Goal: Task Accomplishment & Management: Manage account settings

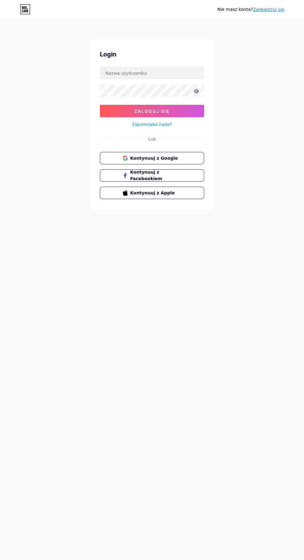
click at [189, 158] on button "Kontynuuj z Google" at bounding box center [152, 158] width 104 height 12
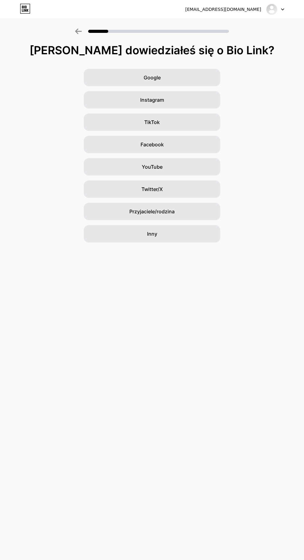
click at [107, 81] on div "Google" at bounding box center [152, 77] width 136 height 17
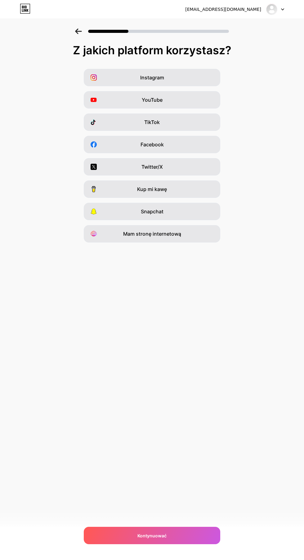
click at [180, 537] on div "Kontynuować" at bounding box center [152, 535] width 136 height 17
click at [109, 85] on div "Instagram" at bounding box center [152, 77] width 136 height 17
click at [115, 108] on div "YouTube" at bounding box center [152, 99] width 136 height 17
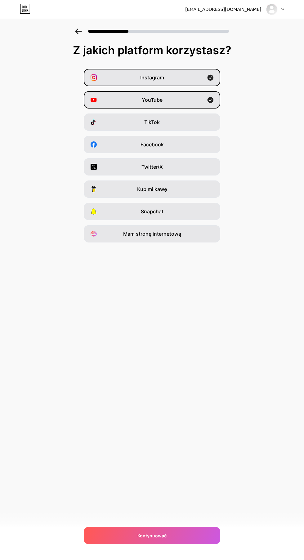
click at [111, 123] on div "TikTok" at bounding box center [152, 122] width 136 height 17
click at [182, 534] on div "Kontynuować" at bounding box center [152, 535] width 136 height 17
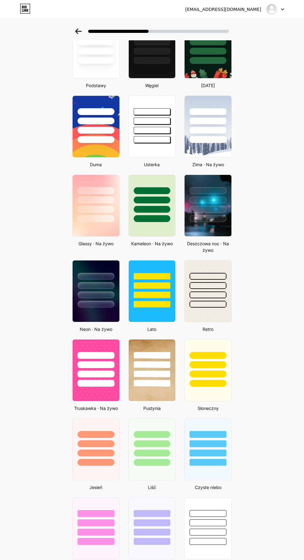
scroll to position [54, 0]
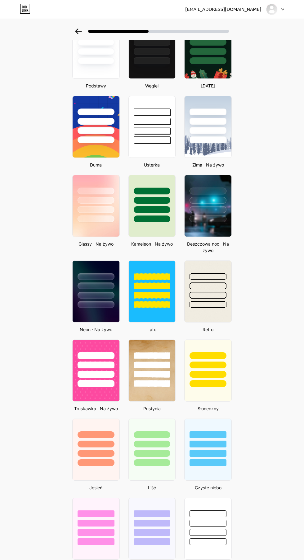
click at [220, 209] on div at bounding box center [207, 209] width 37 height 7
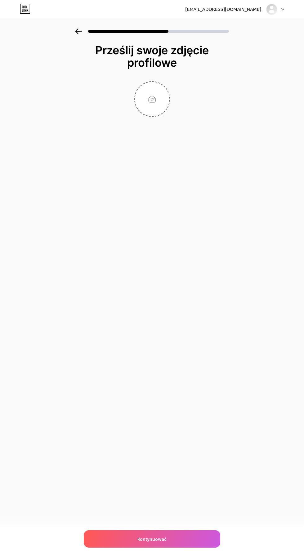
click at [154, 100] on input "file" at bounding box center [152, 99] width 34 height 34
type input "C:\fakepath\1000007566.png"
click at [167, 542] on div "Kontynuować" at bounding box center [152, 538] width 136 height 17
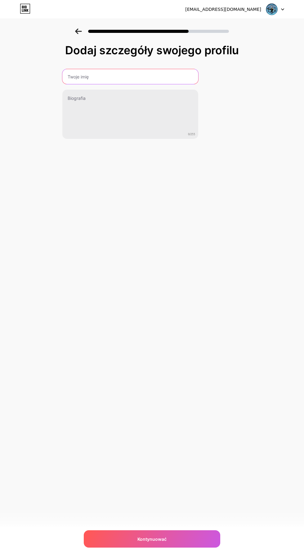
click at [72, 82] on input "text" at bounding box center [130, 76] width 136 height 15
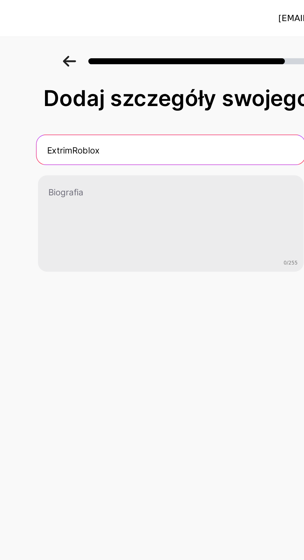
type input "ExtrimRoblox"
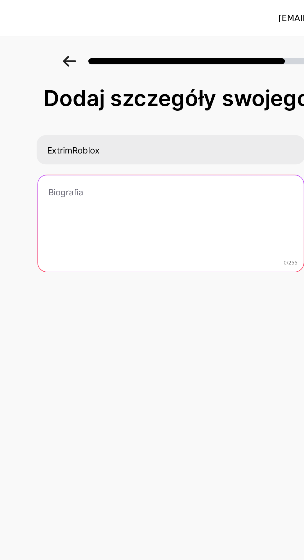
click at [166, 116] on textarea at bounding box center [130, 115] width 136 height 50
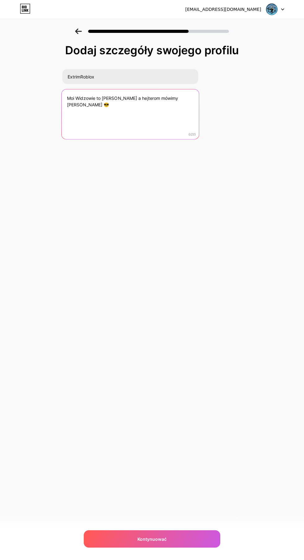
type textarea "Moi Widzowie to [PERSON_NAME] a hejterom mówimy [PERSON_NAME] 😎"
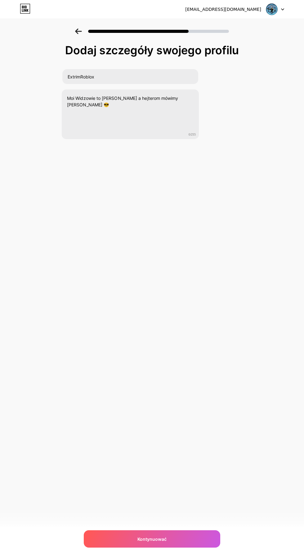
click at [180, 537] on div "Kontynuować" at bounding box center [152, 538] width 136 height 17
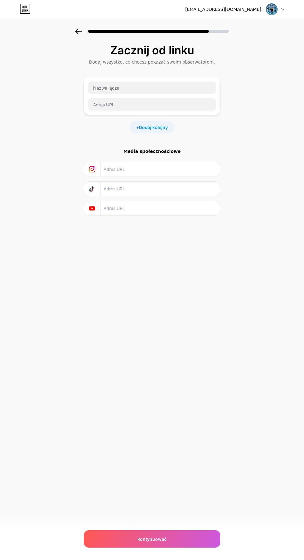
click at [145, 127] on font "Dodaj kolejny" at bounding box center [153, 127] width 29 height 5
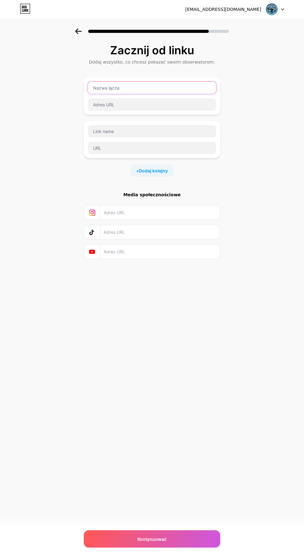
click at [108, 87] on input "text" at bounding box center [152, 88] width 128 height 12
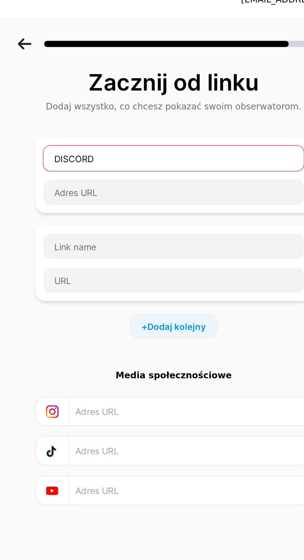
type input "DISCORD"
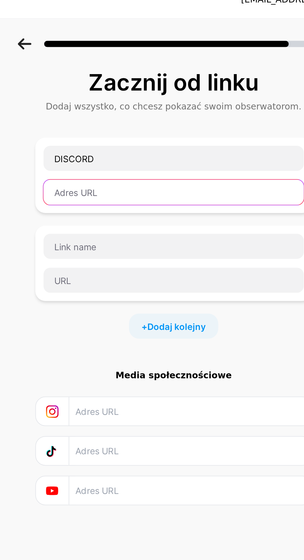
click at [180, 103] on input "text" at bounding box center [152, 104] width 128 height 12
paste input "[URL][DOMAIN_NAME]"
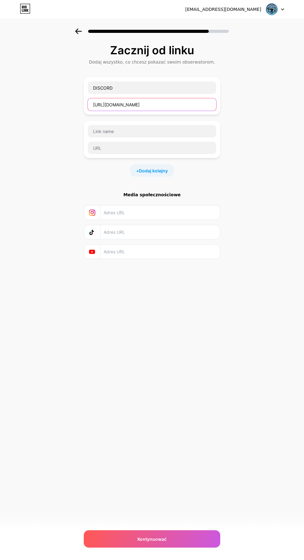
type input "[URL][DOMAIN_NAME]"
click at [172, 538] on div "Kontynuować" at bounding box center [152, 538] width 136 height 17
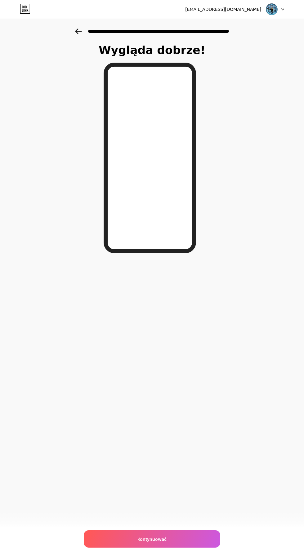
click at [165, 541] on font "Kontynuować" at bounding box center [151, 539] width 29 height 5
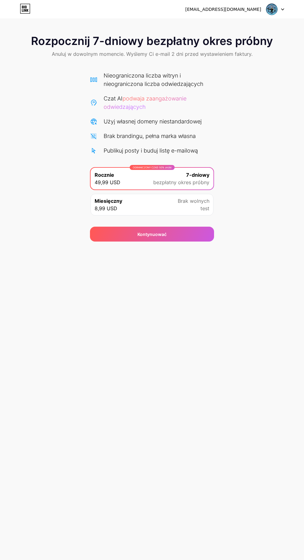
click at [180, 462] on div "[EMAIL_ADDRESS][DOMAIN_NAME] Wyloguj Link skopiowany Rozpocznij 7-dniowy bezpła…" at bounding box center [152, 280] width 304 height 560
click at [81, 47] on font "Rozpocznij 7-dniowy bezpłatny okres próbny" at bounding box center [152, 41] width 242 height 14
click at [199, 447] on div "[EMAIL_ADDRESS][DOMAIN_NAME] Wyloguj Link skopiowany Rozpocznij 7-dniowy bezpła…" at bounding box center [152, 280] width 304 height 560
click at [27, 10] on icon at bounding box center [28, 10] width 2 height 3
click at [283, 9] on icon at bounding box center [282, 9] width 3 height 2
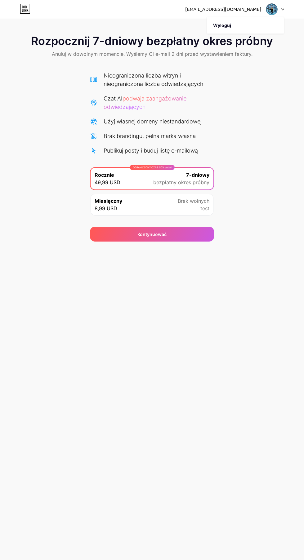
click at [183, 417] on div "[EMAIL_ADDRESS][DOMAIN_NAME] Wyloguj Link skopiowany Rozpocznij 7-dniowy bezpła…" at bounding box center [152, 280] width 304 height 560
